Goal: Task Accomplishment & Management: Manage account settings

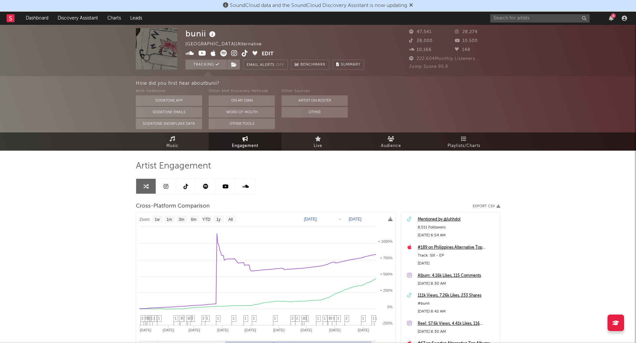
select select "1w"
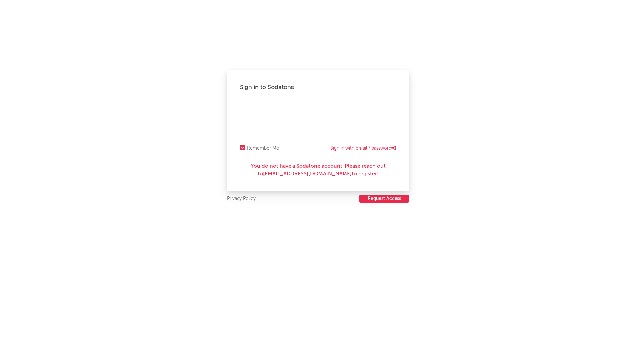
click at [242, 146] on div at bounding box center [242, 147] width 5 height 5
click at [240, 146] on input "Remember Me" at bounding box center [240, 148] width 0 height 8
